Goal: Obtain resource: Obtain resource

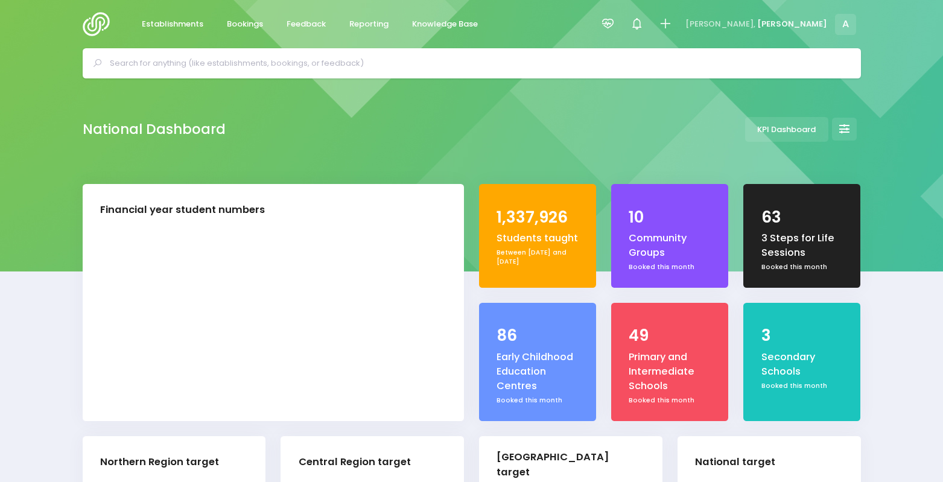
select select "5"
click at [365, 22] on span "Reporting" at bounding box center [368, 24] width 39 height 12
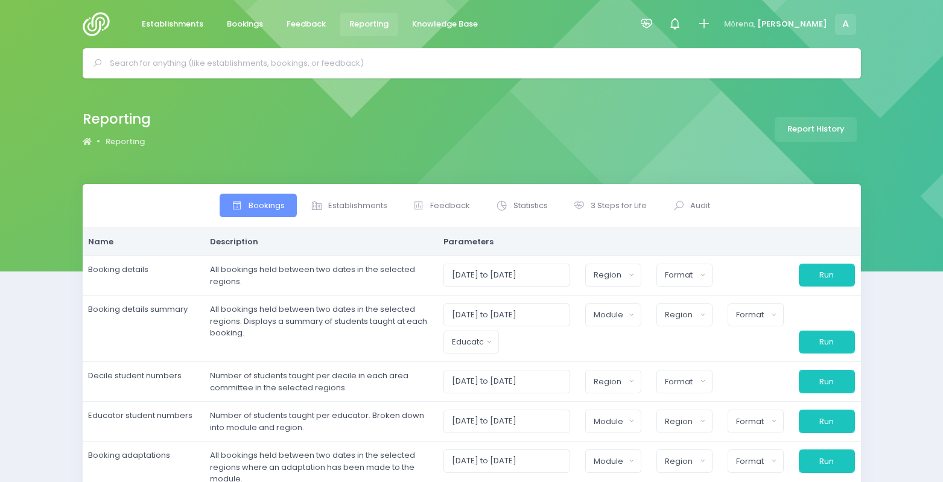
select select
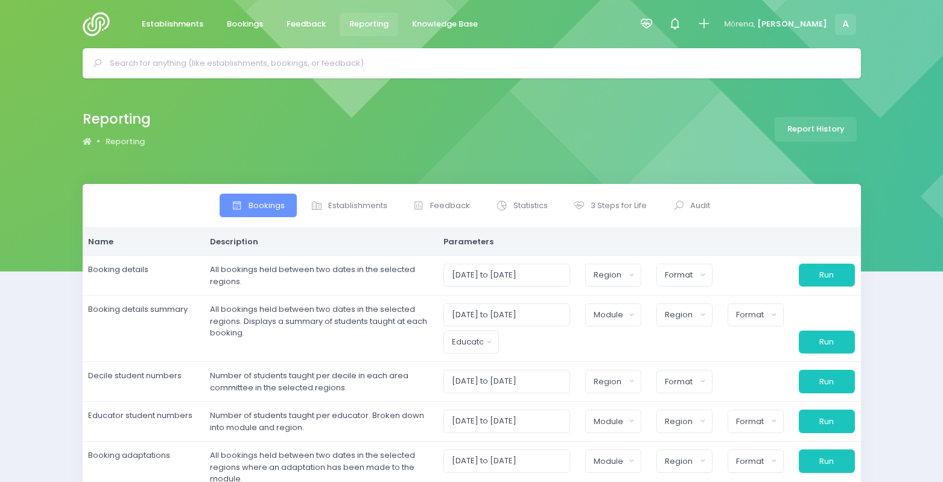
select select
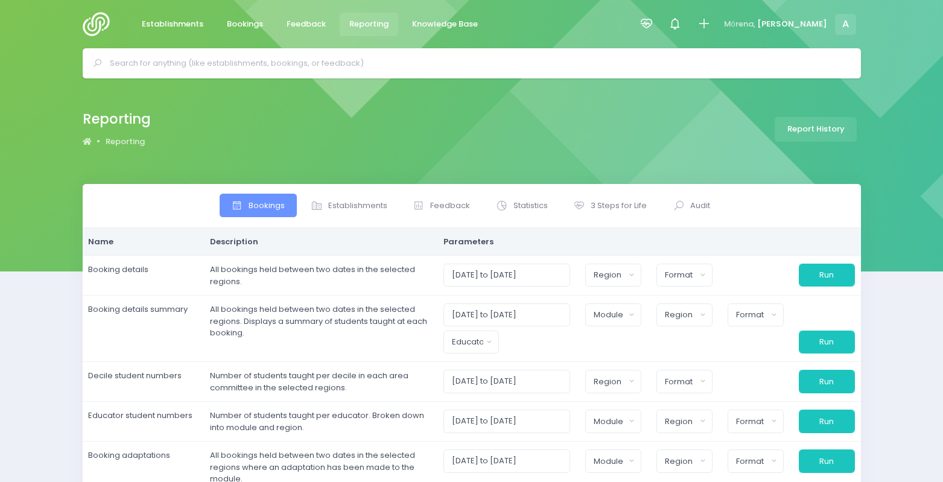
select select
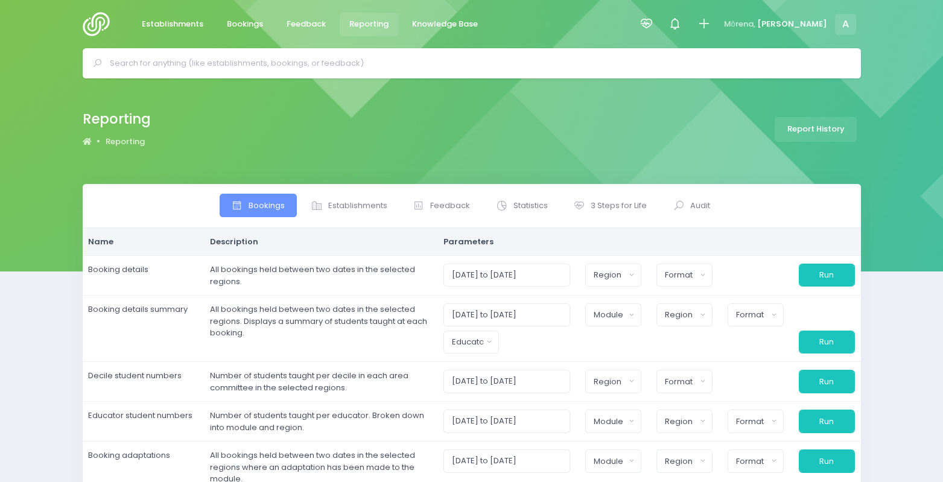
select select
click at [605, 200] on span "3 Steps for Life" at bounding box center [619, 206] width 56 height 12
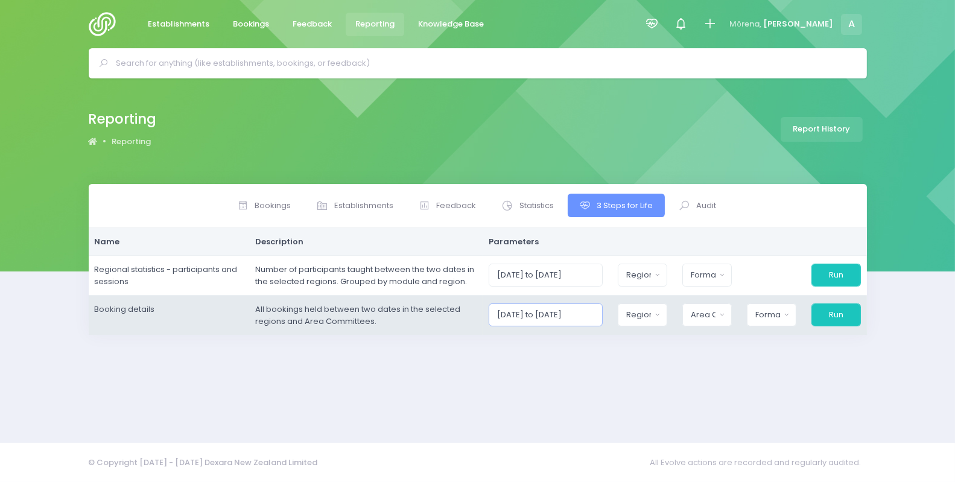
click at [564, 318] on input "01/09/2025 to 30/09/2025" at bounding box center [546, 315] width 114 height 23
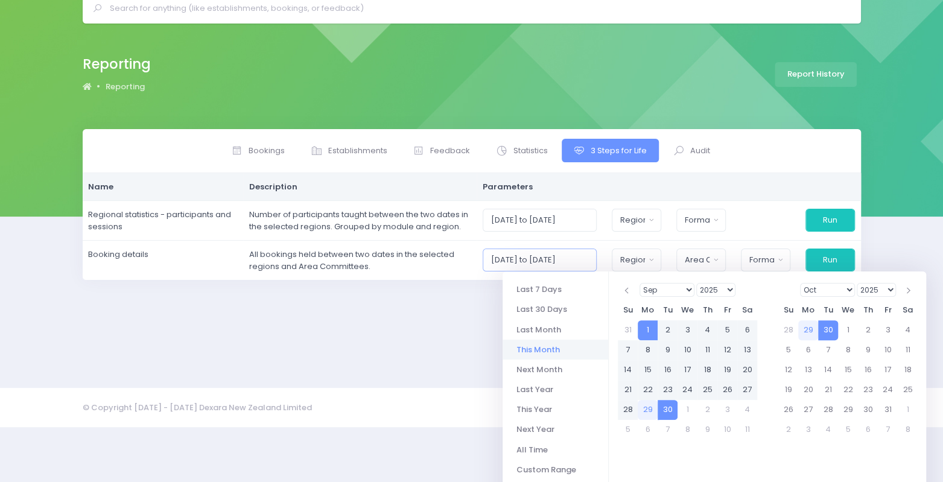
scroll to position [80, 0]
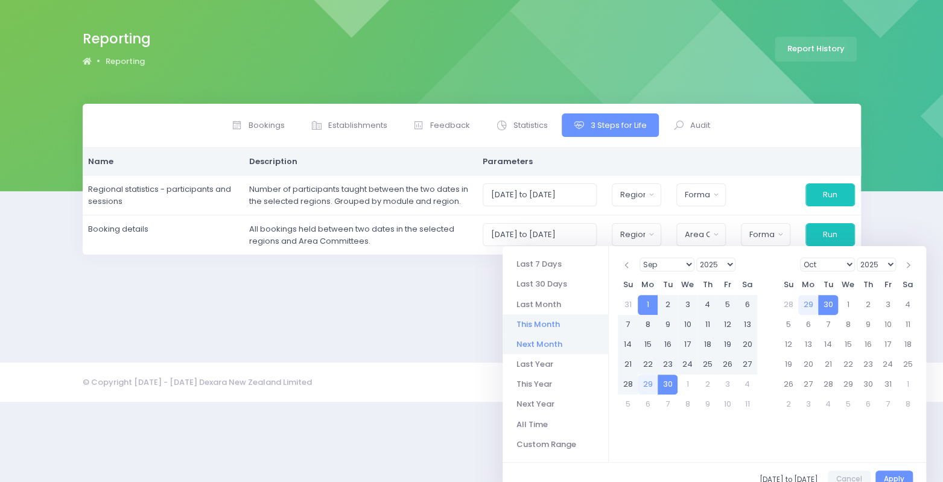
click at [524, 347] on li "Next Month" at bounding box center [556, 344] width 106 height 20
type input "01/10/2025 to 31/10/2025"
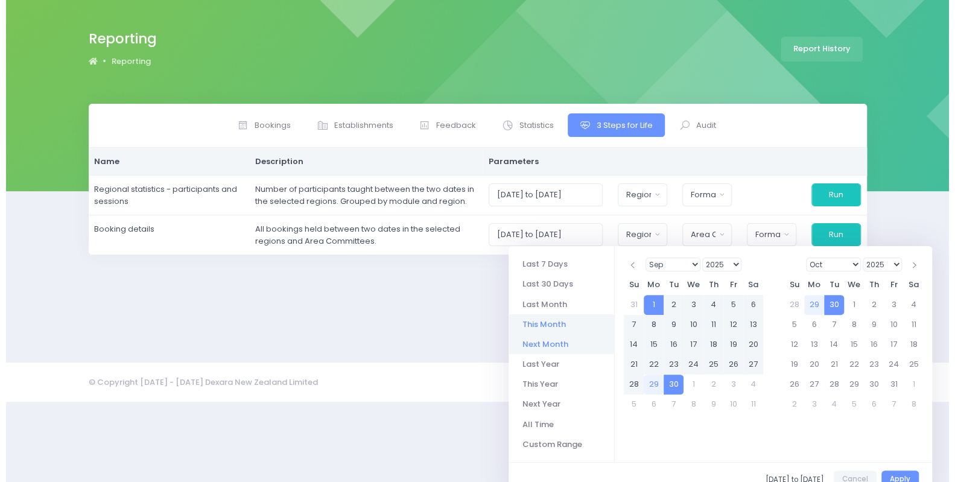
scroll to position [0, 0]
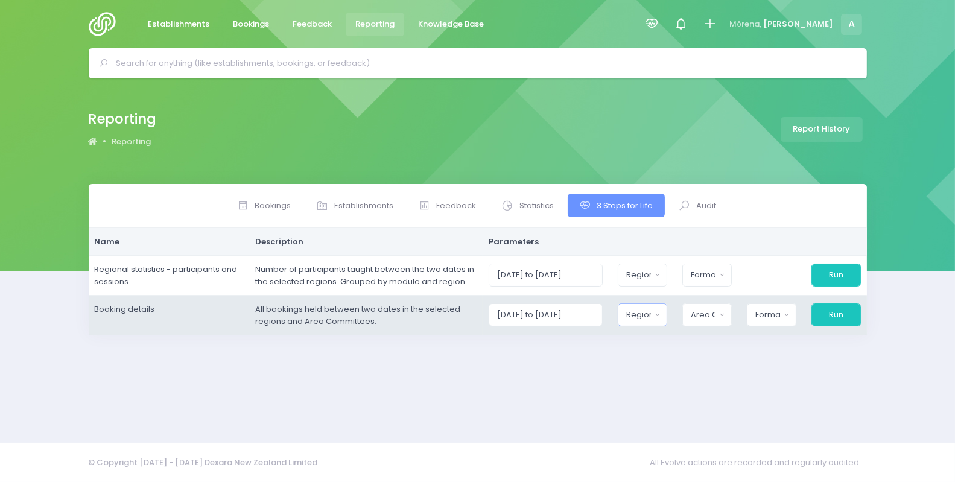
click at [651, 311] on div "Region" at bounding box center [639, 315] width 25 height 12
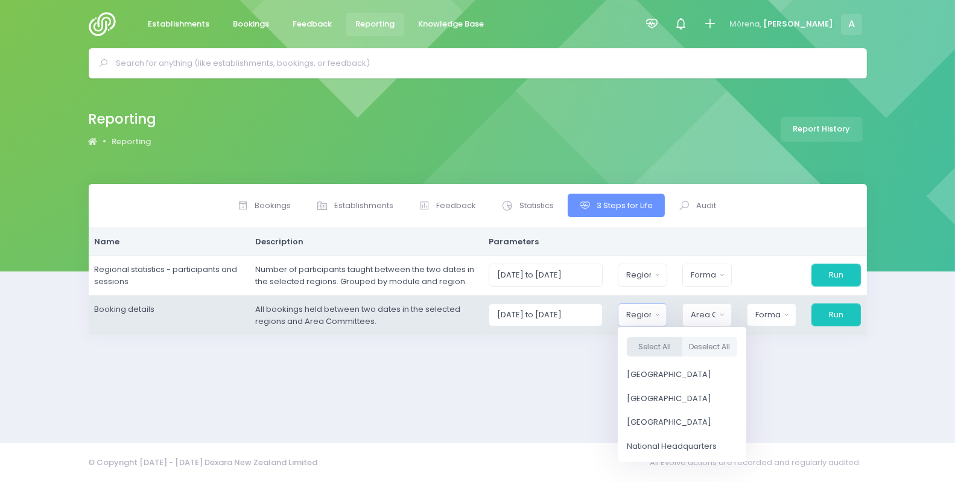
click at [652, 340] on button "Select All" at bounding box center [655, 347] width 56 height 20
select select "Northern"
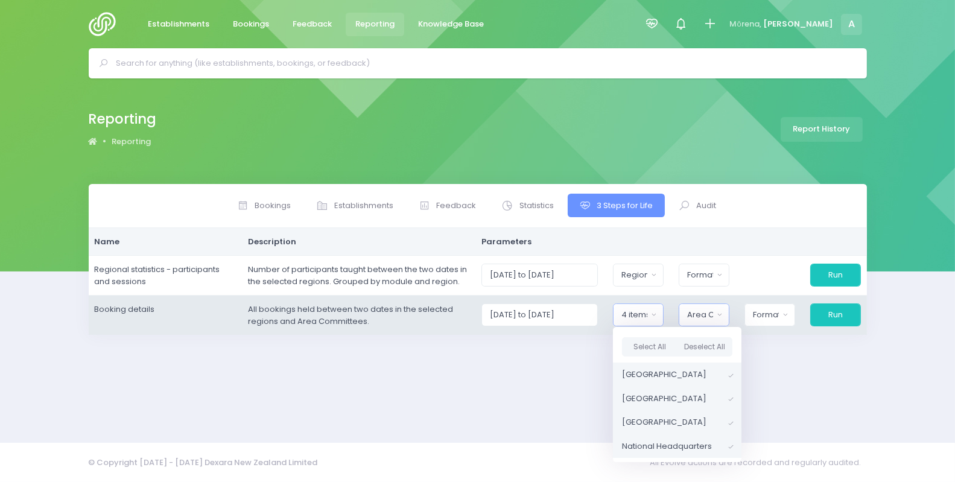
click at [710, 318] on div "Area Committee" at bounding box center [700, 315] width 26 height 12
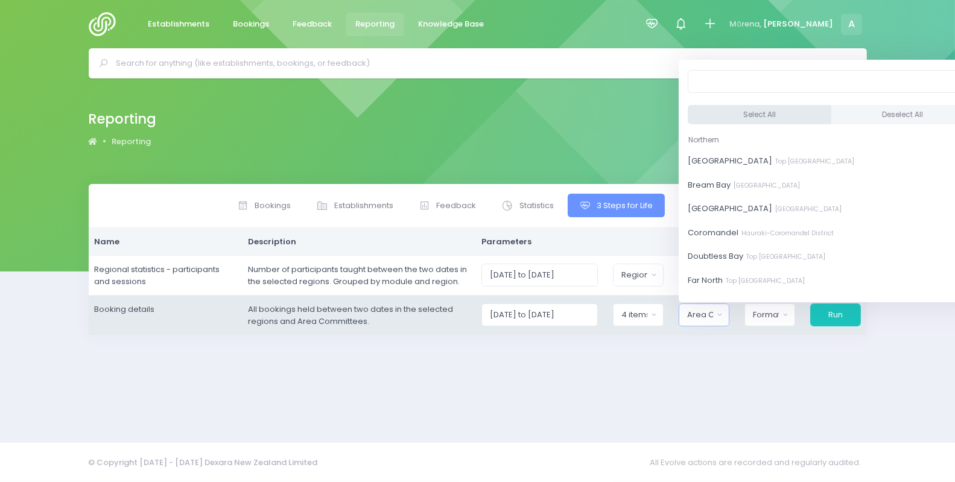
click at [712, 116] on button "Select All" at bounding box center [760, 115] width 144 height 20
select select "Bay of Islands"
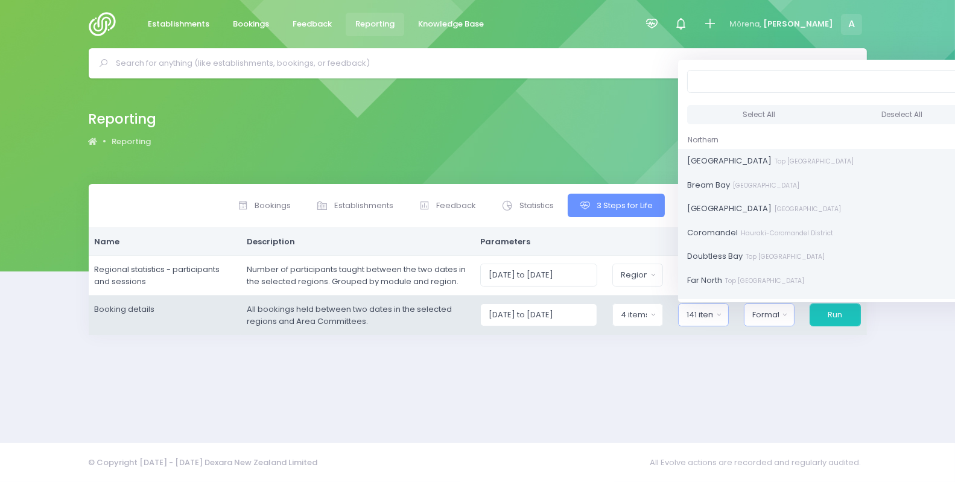
click at [762, 323] on button "Format" at bounding box center [769, 315] width 51 height 23
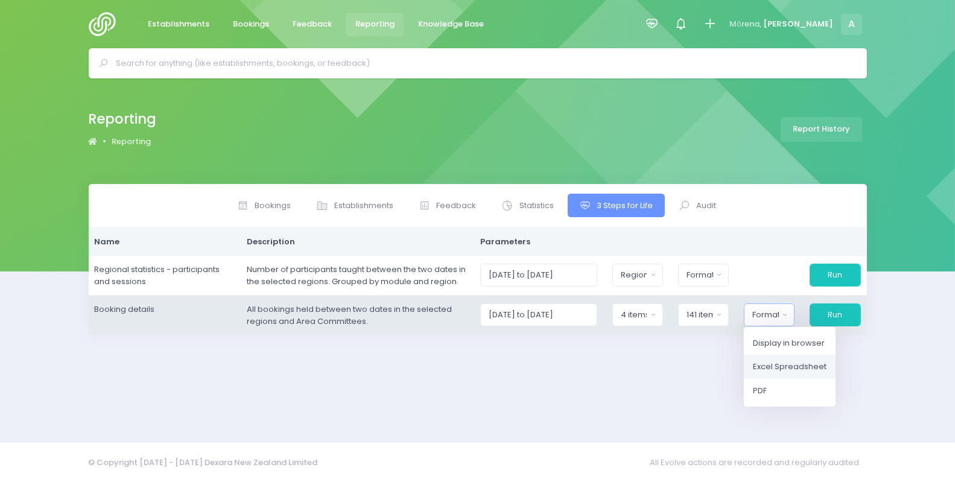
click at [771, 366] on span "Excel Spreadsheet" at bounding box center [790, 367] width 74 height 12
select select "excel"
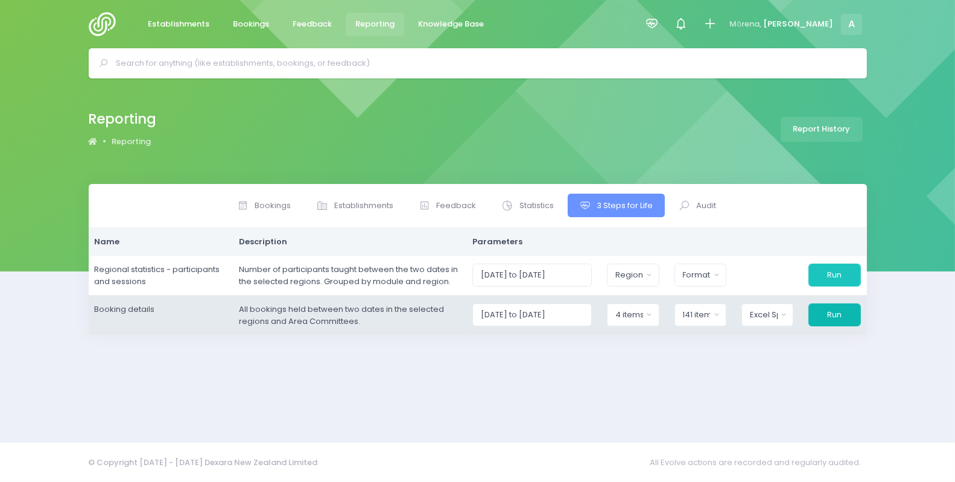
click at [826, 316] on button "Run" at bounding box center [835, 315] width 52 height 23
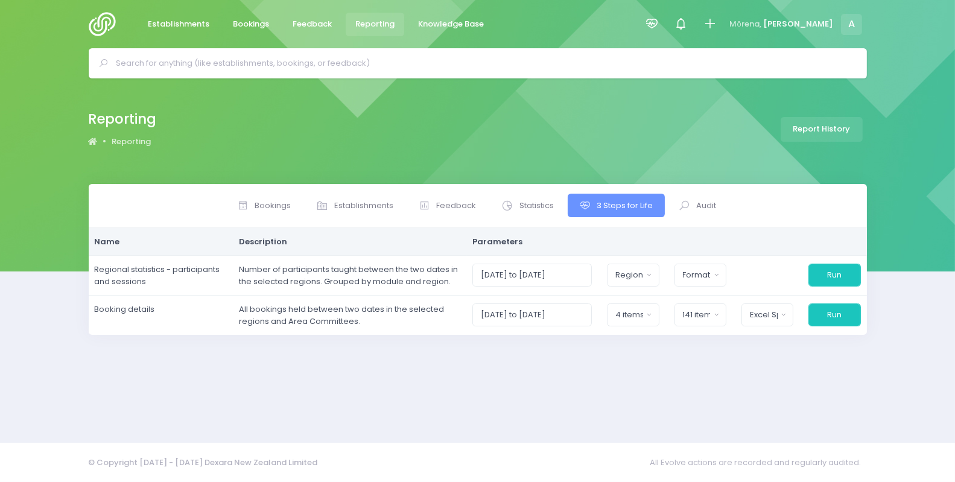
click at [748, 374] on div "Bookings Establishments Feedback Statistics" at bounding box center [478, 306] width 809 height 244
